Goal: Task Accomplishment & Management: Use online tool/utility

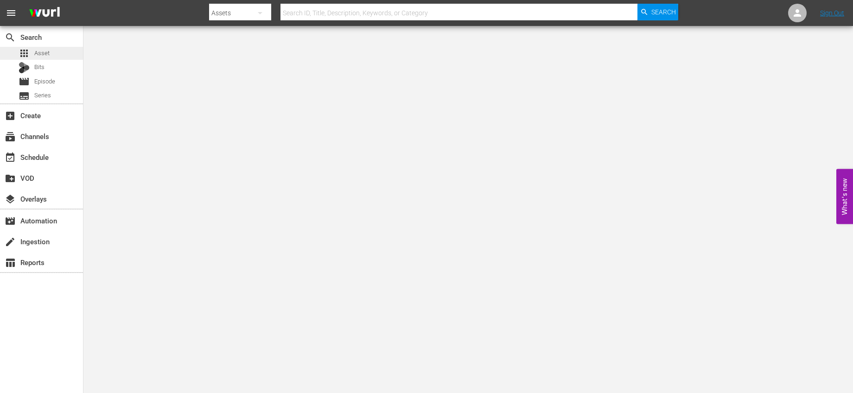
click at [51, 52] on div "apps Asset" at bounding box center [41, 53] width 83 height 13
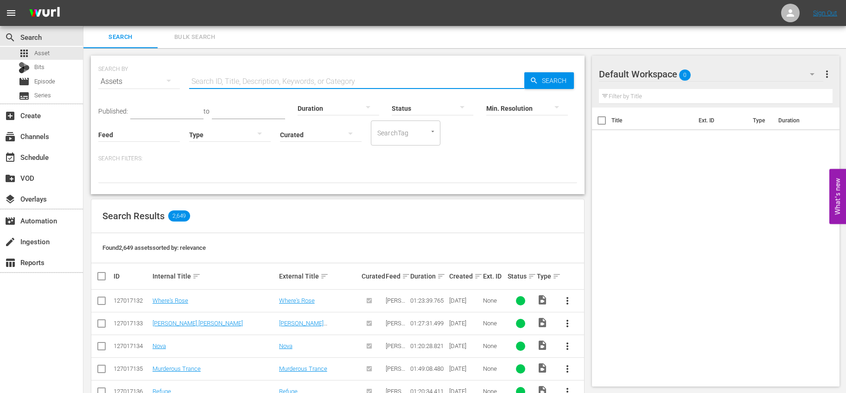
click at [224, 83] on input "text" at bounding box center [356, 81] width 335 height 22
type input "[PERSON_NAME] hillbillies"
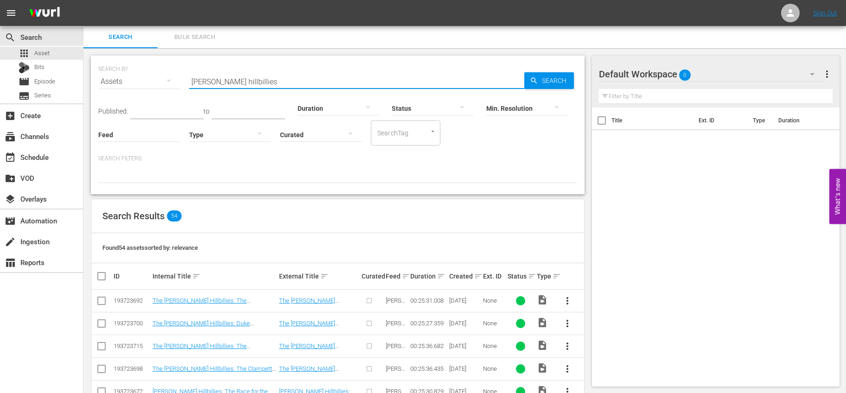
click at [103, 272] on input "checkbox" at bounding box center [105, 276] width 19 height 11
checkbox input "true"
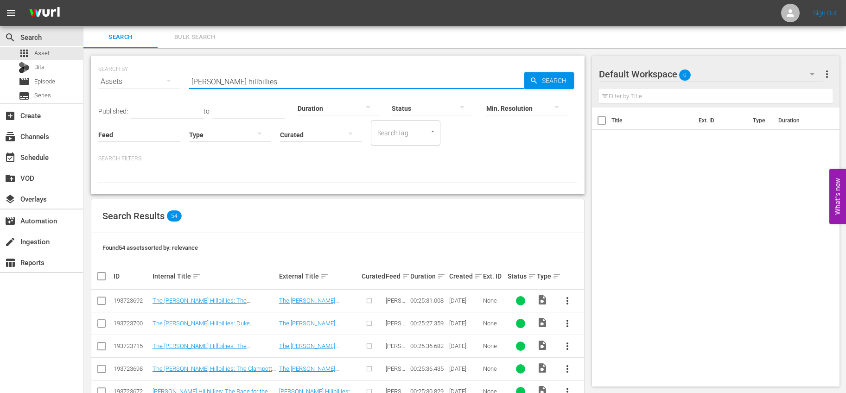
checkbox input "true"
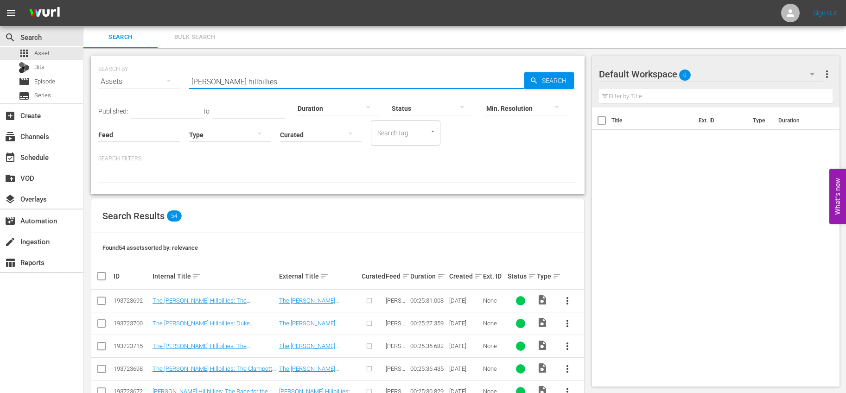
checkbox input "true"
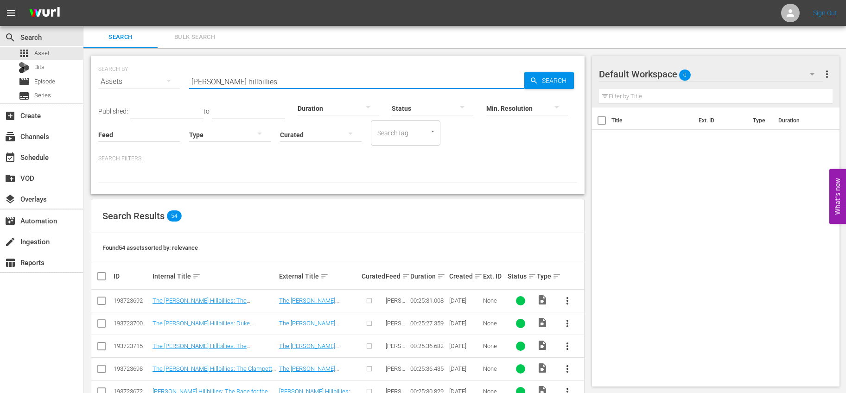
checkbox input "true"
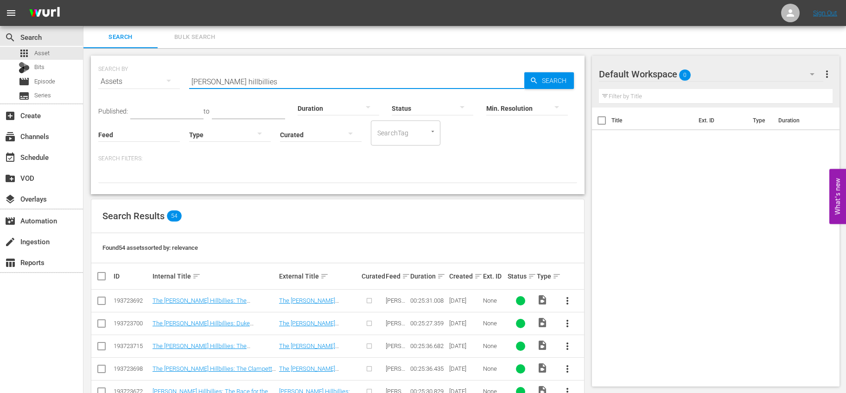
checkbox input "true"
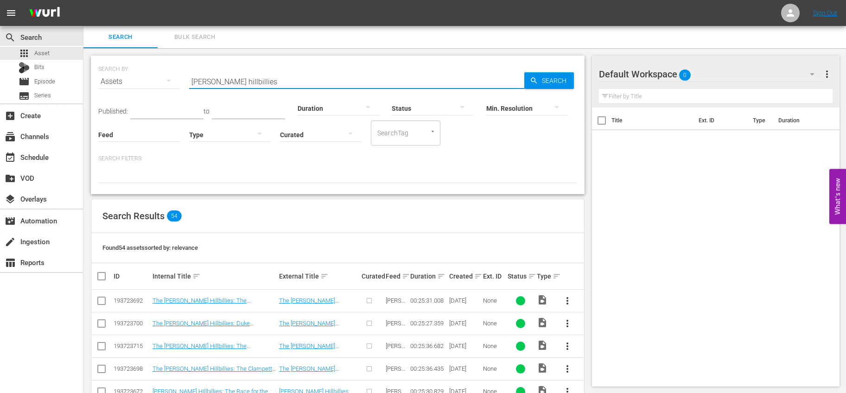
checkbox input "true"
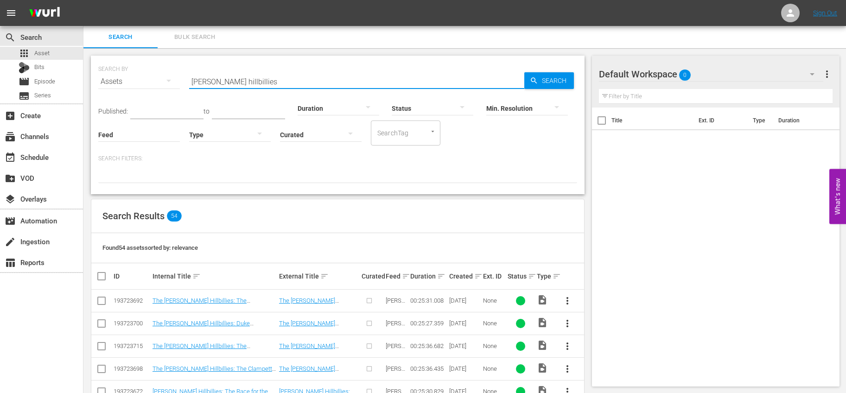
checkbox input "true"
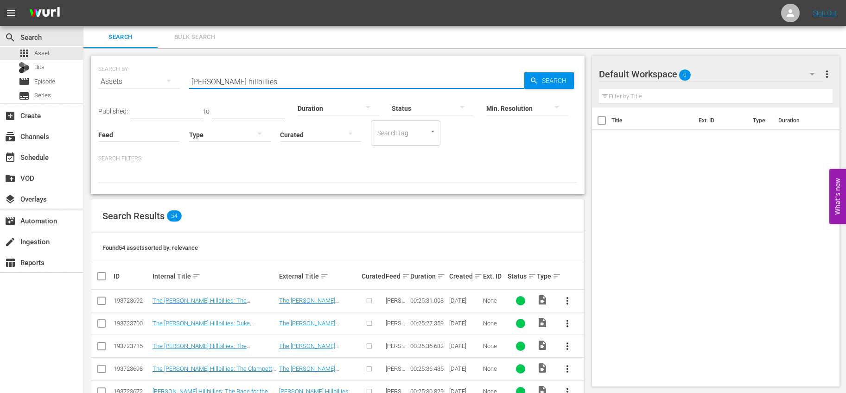
checkbox input "true"
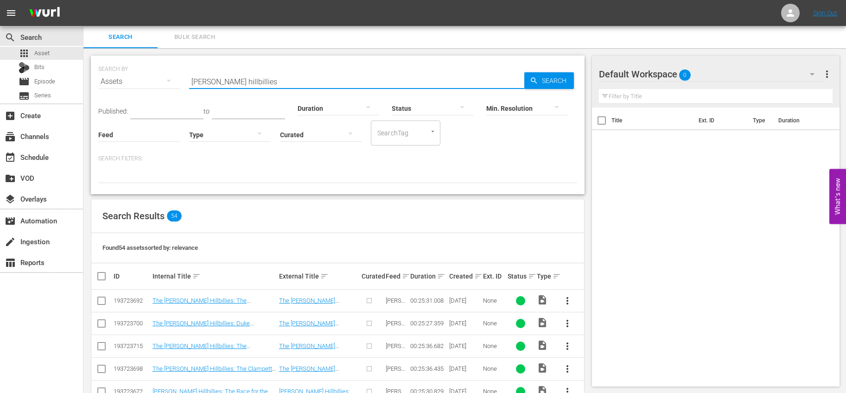
checkbox input "true"
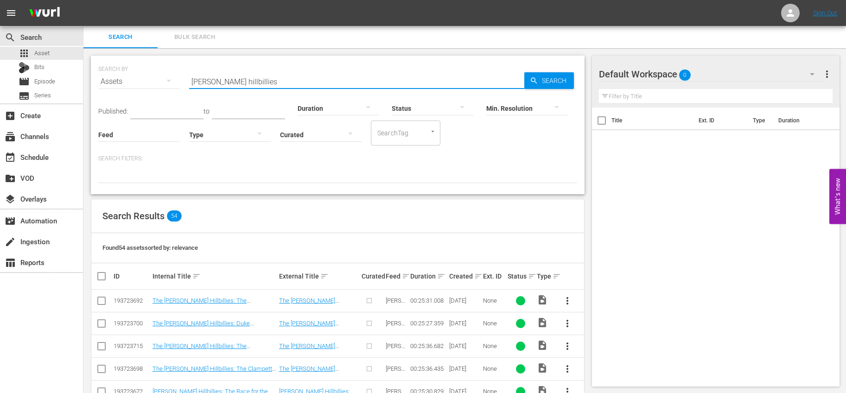
checkbox input "true"
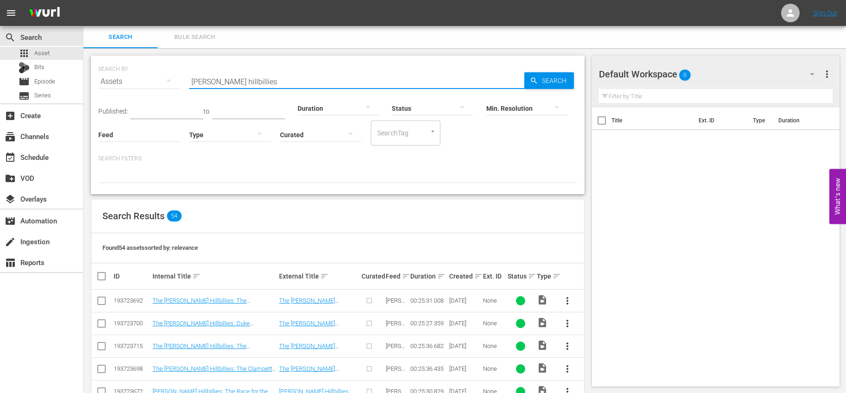
checkbox input "true"
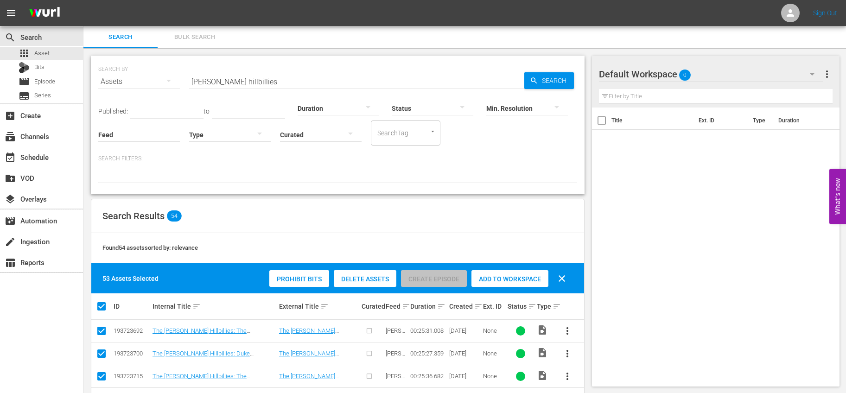
click at [496, 278] on span "Add to Workspace" at bounding box center [509, 278] width 77 height 7
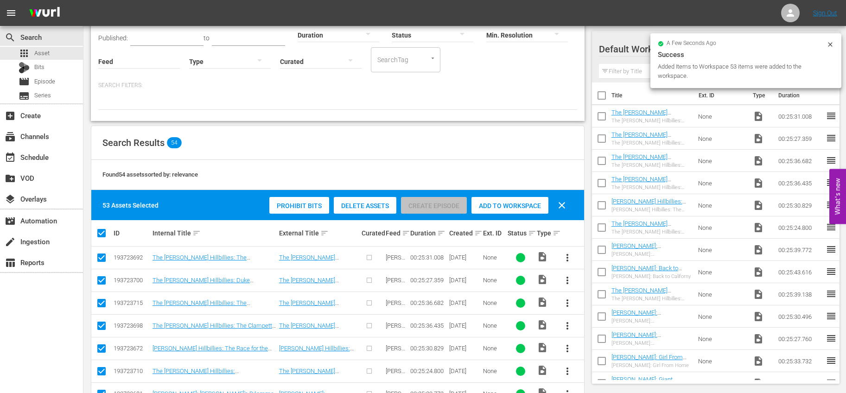
scroll to position [386, 0]
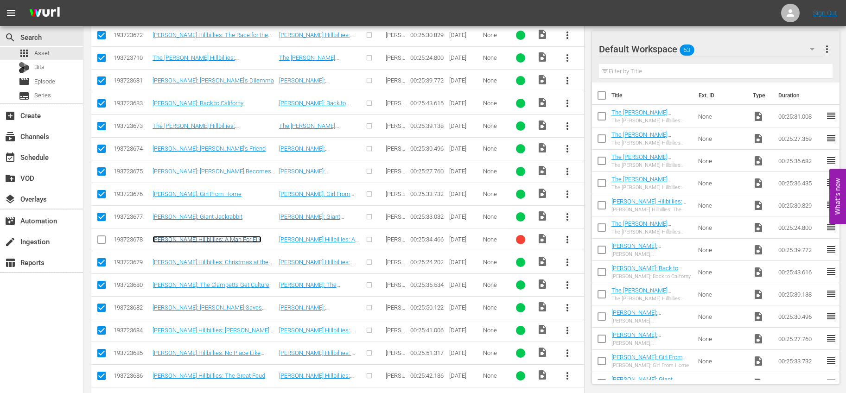
click at [227, 238] on link "[PERSON_NAME] Hillbillies: A Man For Elly" at bounding box center [206, 239] width 109 height 7
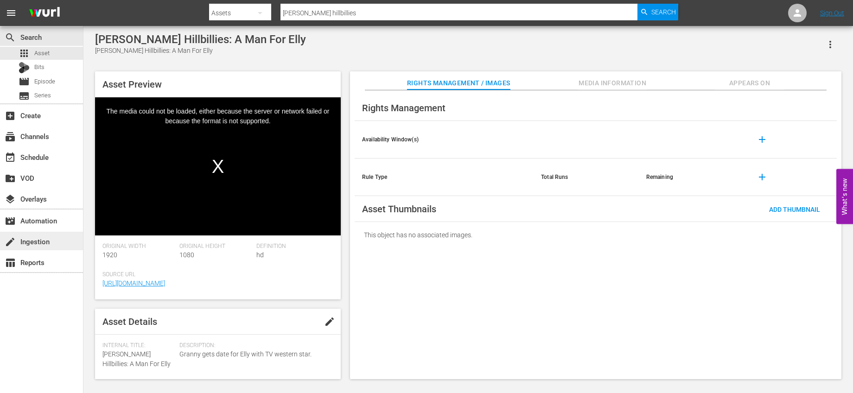
click at [44, 243] on div "create Ingestion" at bounding box center [26, 240] width 52 height 8
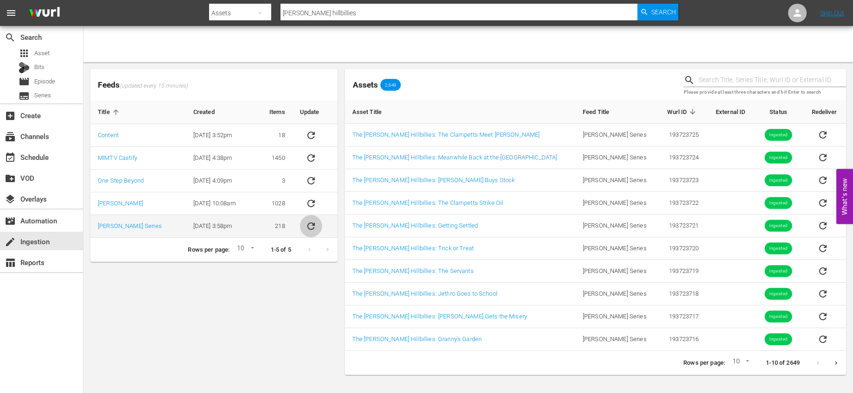
click at [307, 221] on icon "sticky table" at bounding box center [310, 226] width 11 height 11
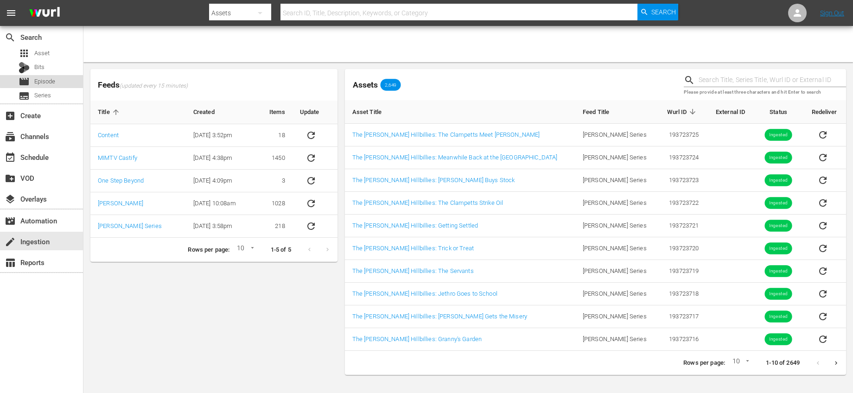
click at [47, 80] on span "Episode" at bounding box center [44, 81] width 21 height 9
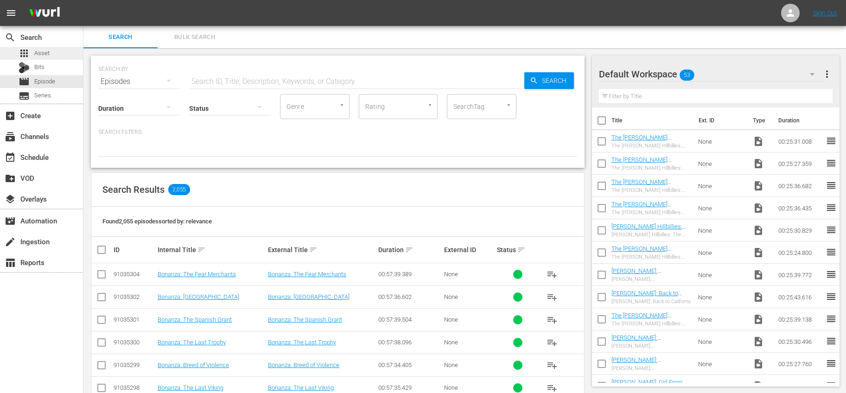
click at [57, 57] on div "apps Asset" at bounding box center [41, 53] width 83 height 13
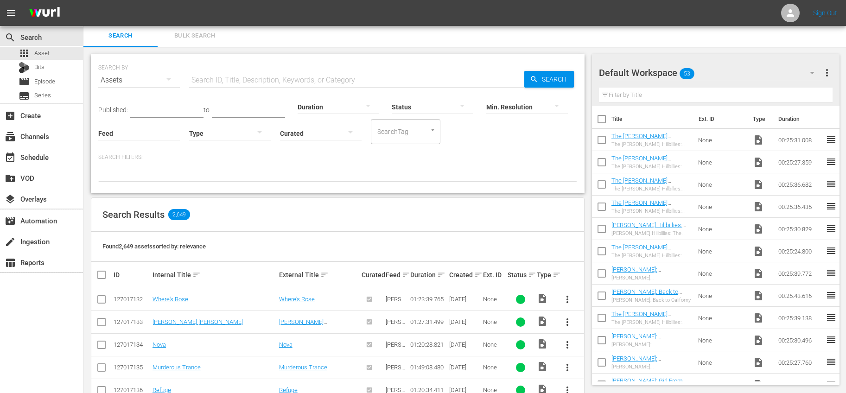
scroll to position [2, 0]
click at [300, 87] on div "Duration" at bounding box center [339, 100] width 82 height 33
click at [299, 82] on input "text" at bounding box center [356, 80] width 335 height 22
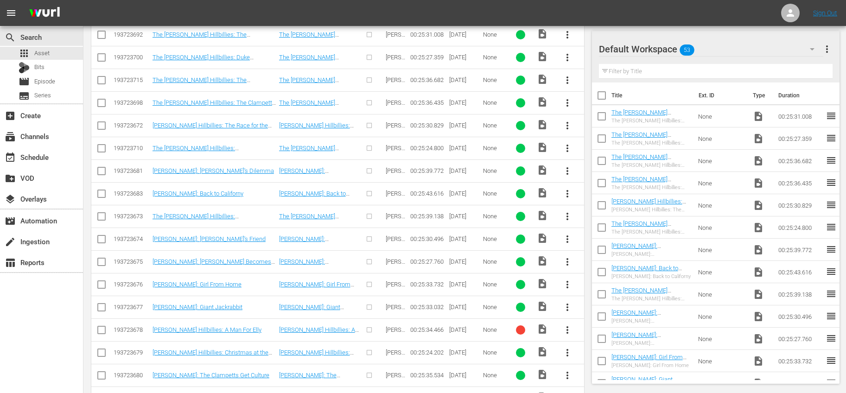
scroll to position [390, 0]
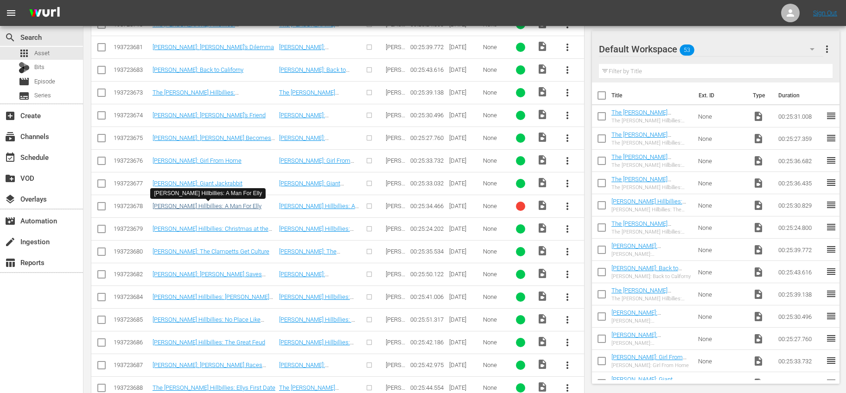
type input "[PERSON_NAME] hillbillies"
click at [224, 204] on link "[PERSON_NAME] Hillbillies: A Man For Elly" at bounding box center [206, 206] width 109 height 7
